Goal: Transaction & Acquisition: Purchase product/service

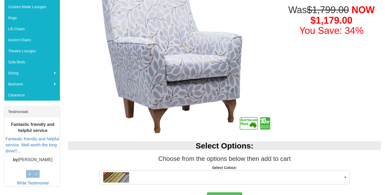
scroll to position [159, 0]
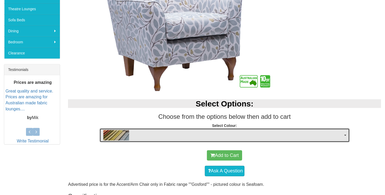
click at [345, 133] on button "button" at bounding box center [224, 135] width 250 height 14
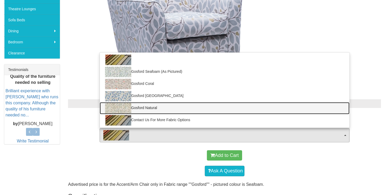
click at [115, 108] on img at bounding box center [118, 108] width 26 height 10
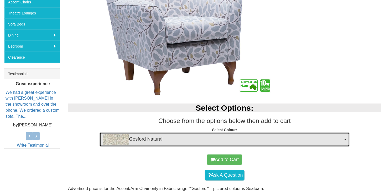
scroll to position [164, 0]
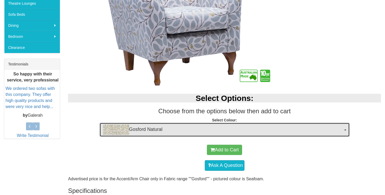
click at [346, 130] on button "Gosford Natural" at bounding box center [224, 130] width 250 height 14
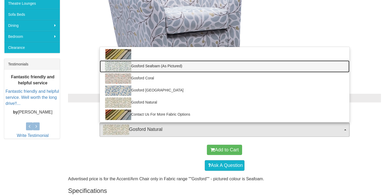
click at [197, 66] on link "Gosford Seafoam (As Pictured)" at bounding box center [225, 66] width 250 height 12
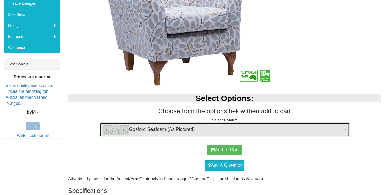
click at [345, 130] on button "Gosford Seafoam (As Pictured)" at bounding box center [224, 130] width 250 height 14
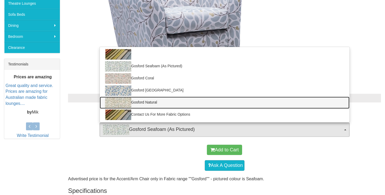
click at [123, 104] on img at bounding box center [118, 102] width 26 height 10
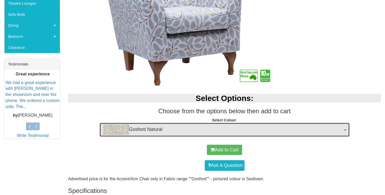
click at [347, 130] on button "Gosford Natural" at bounding box center [224, 130] width 250 height 14
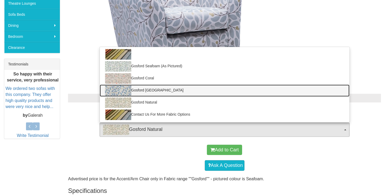
click at [159, 87] on link "Gosford [GEOGRAPHIC_DATA]" at bounding box center [225, 91] width 250 height 12
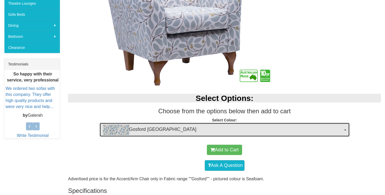
click at [345, 129] on span "button" at bounding box center [345, 129] width 2 height 1
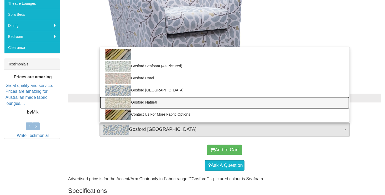
click at [119, 102] on img at bounding box center [118, 102] width 26 height 10
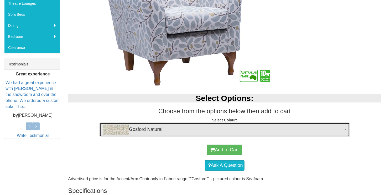
click at [344, 129] on button "Gosford Natural" at bounding box center [224, 130] width 250 height 14
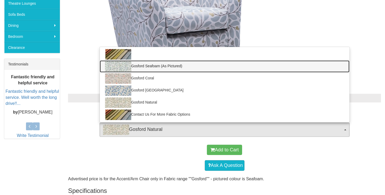
click at [147, 65] on link "Gosford Seafoam (As Pictured)" at bounding box center [225, 66] width 250 height 12
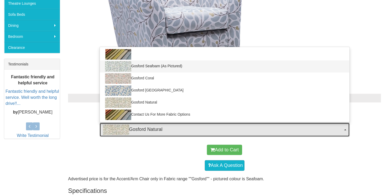
select select "890"
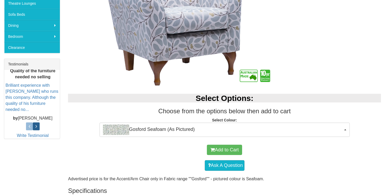
click at [36, 126] on icon at bounding box center [36, 126] width 2 height 5
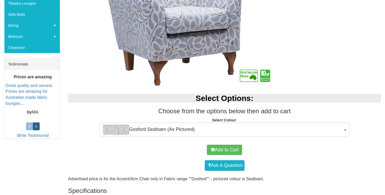
click at [36, 125] on icon at bounding box center [36, 126] width 2 height 5
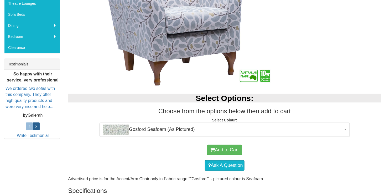
click at [36, 125] on icon at bounding box center [36, 126] width 2 height 5
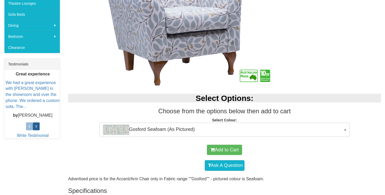
click at [36, 125] on icon at bounding box center [36, 126] width 2 height 5
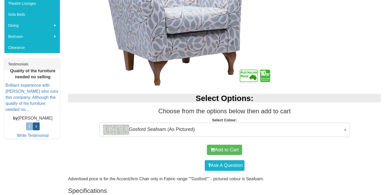
click at [36, 125] on icon at bounding box center [36, 126] width 2 height 5
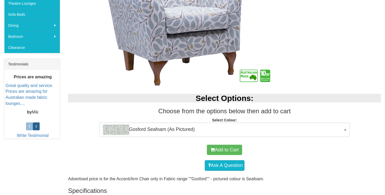
click at [36, 125] on icon at bounding box center [36, 126] width 2 height 5
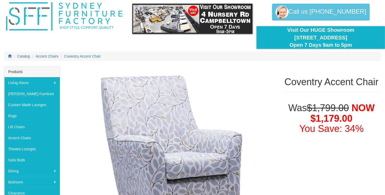
scroll to position [0, 0]
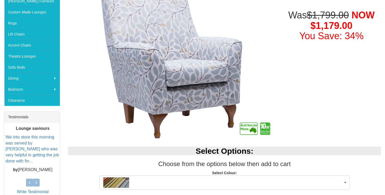
scroll to position [63, 0]
